Goal: Navigation & Orientation: Go to known website

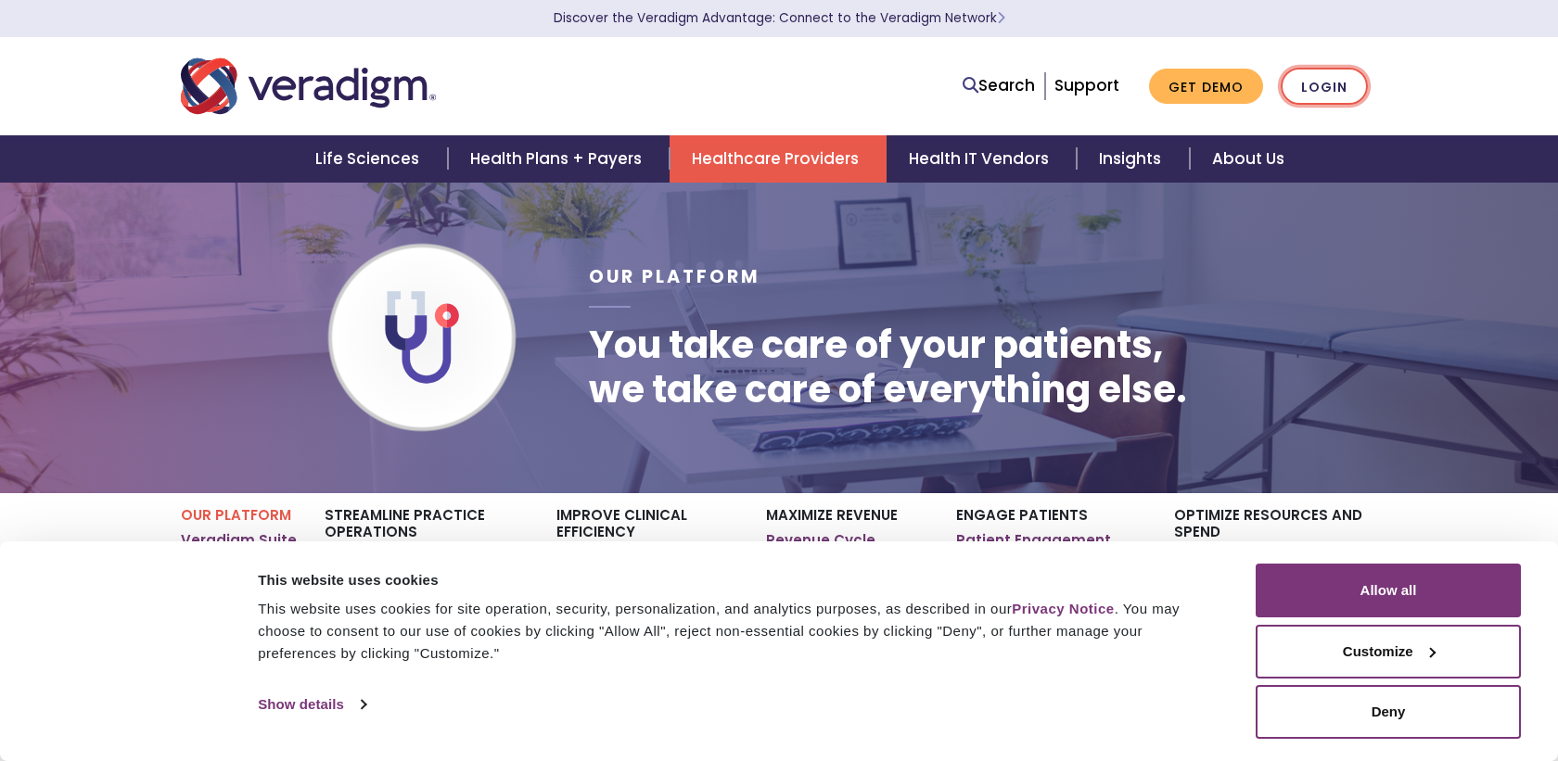
click at [1338, 94] on link "Login" at bounding box center [1324, 87] width 87 height 38
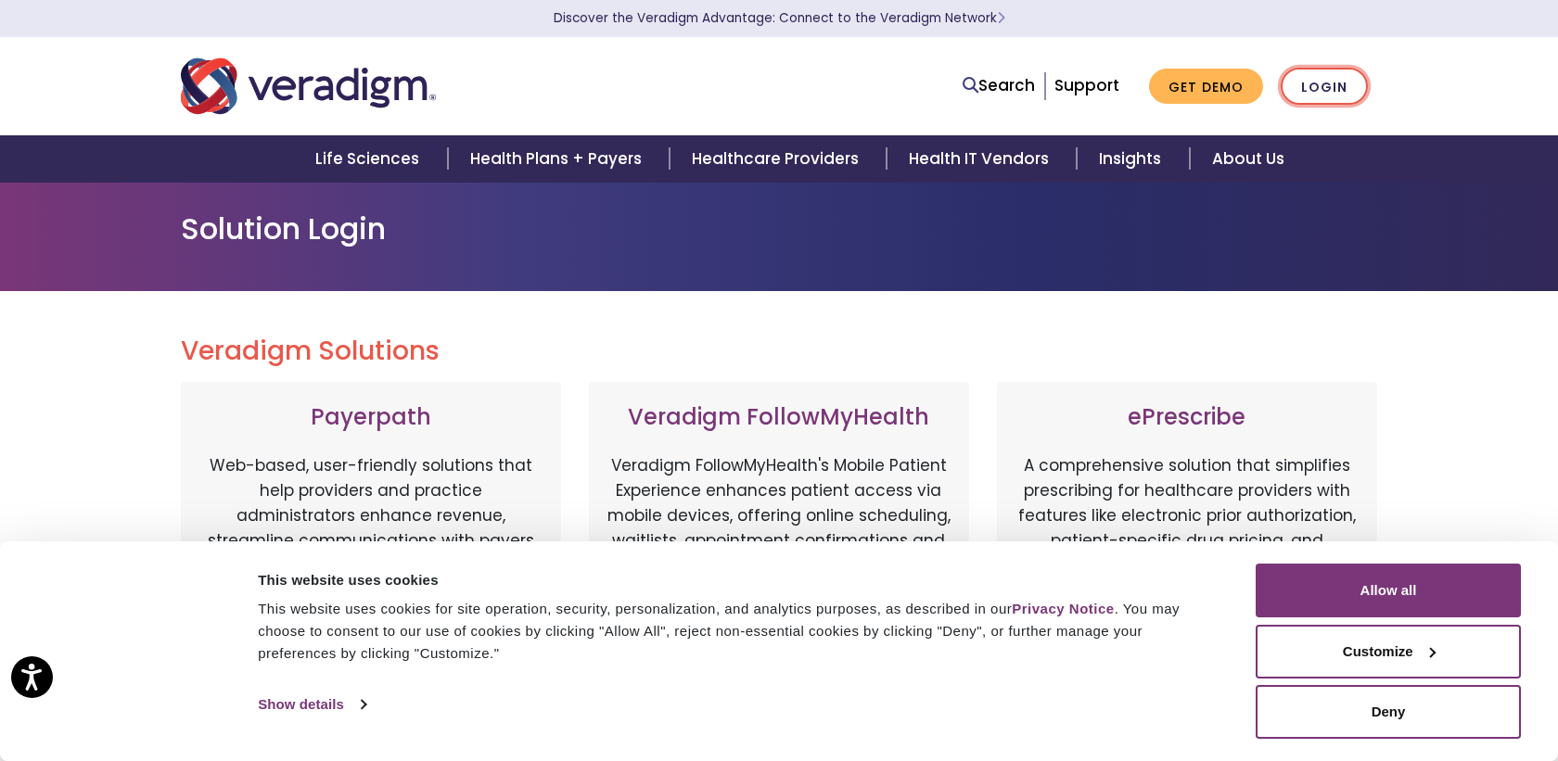
click at [1319, 92] on link "Login" at bounding box center [1324, 87] width 87 height 38
